Goal: Check status: Check status

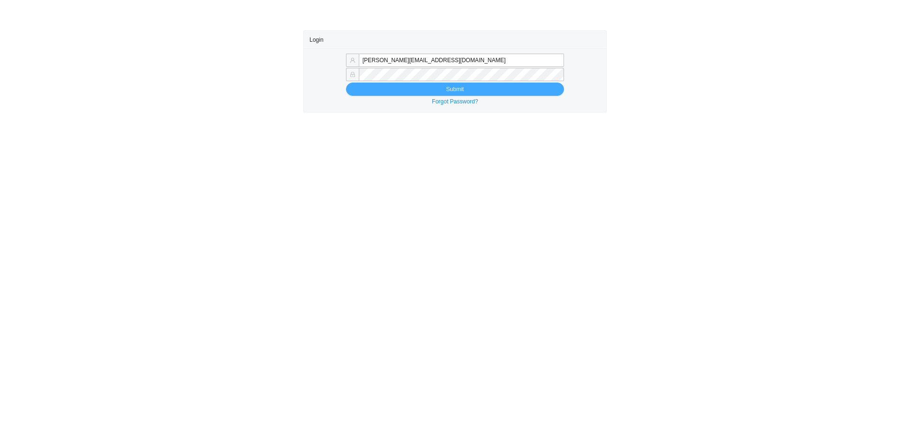
type input "[PERSON_NAME][EMAIL_ADDRESS][DOMAIN_NAME]"
click at [410, 91] on button "Submit" at bounding box center [455, 88] width 218 height 13
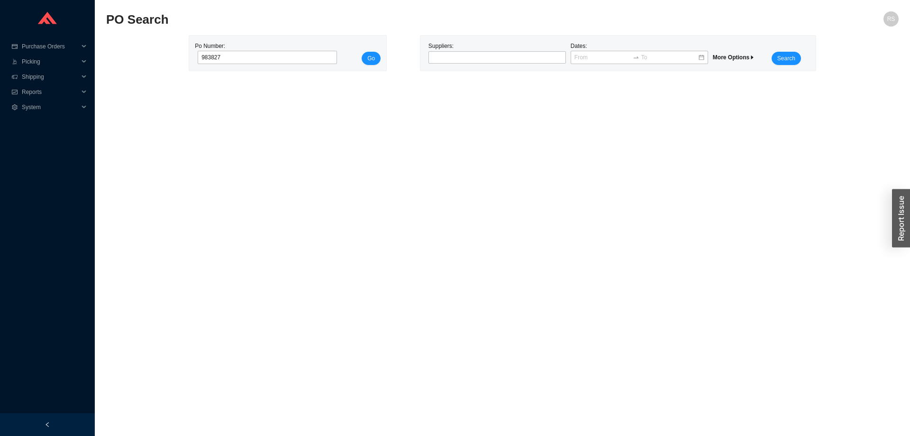
type input "983827"
click at [369, 55] on span "Go" at bounding box center [371, 58] width 8 height 9
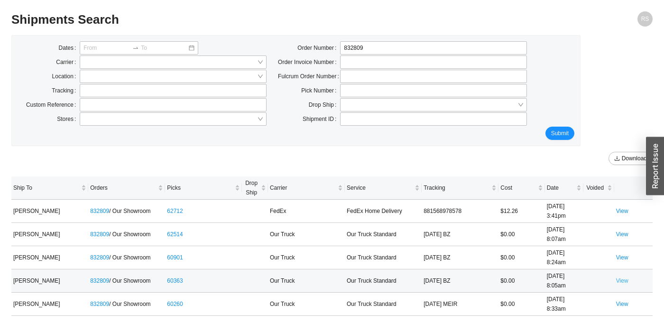
click at [620, 281] on link "View" at bounding box center [622, 280] width 12 height 7
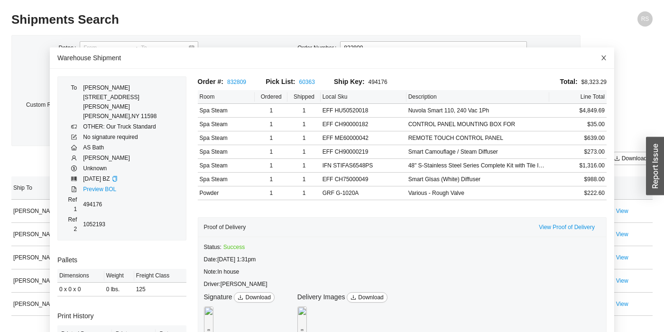
click at [601, 56] on icon "close" at bounding box center [603, 58] width 7 height 7
